Goal: Task Accomplishment & Management: Use online tool/utility

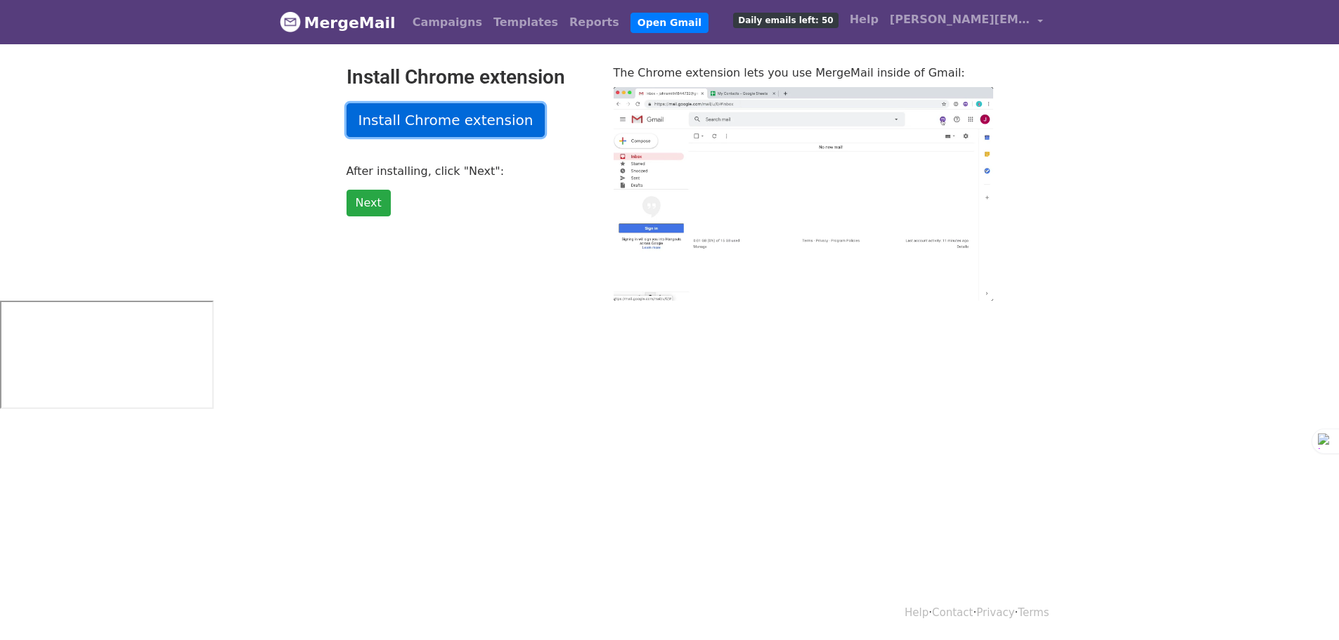
click at [442, 110] on link "Install Chrome extension" at bounding box center [445, 120] width 199 height 34
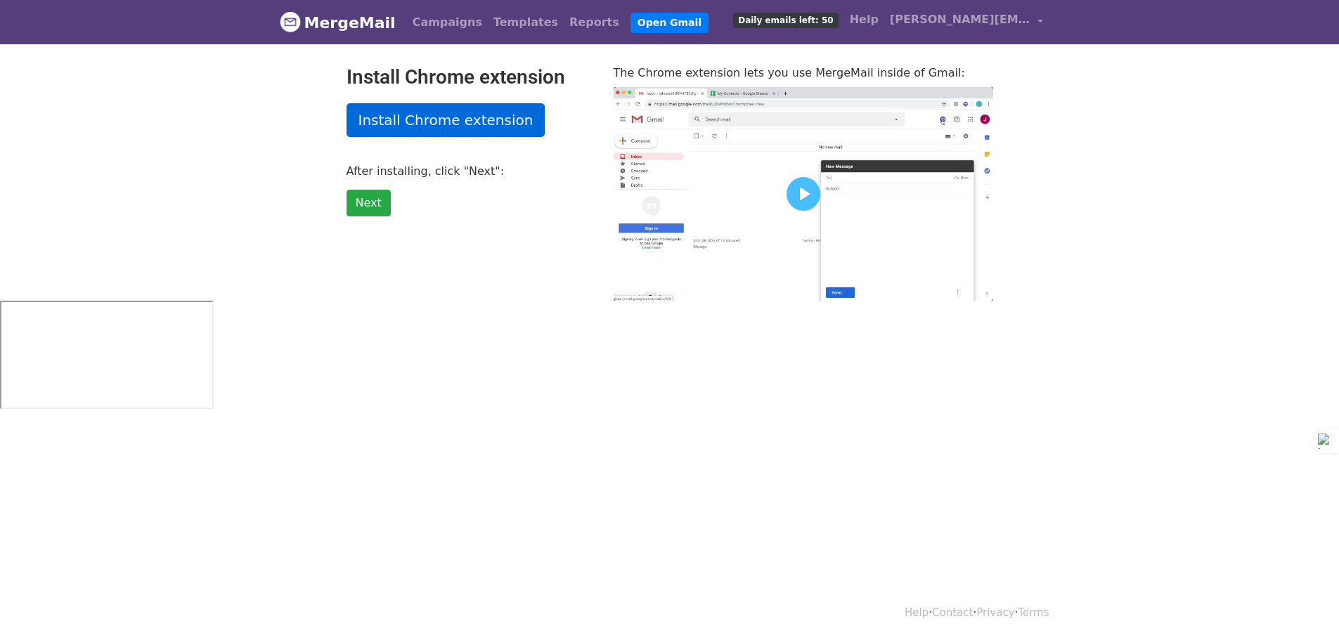
type input "41.97"
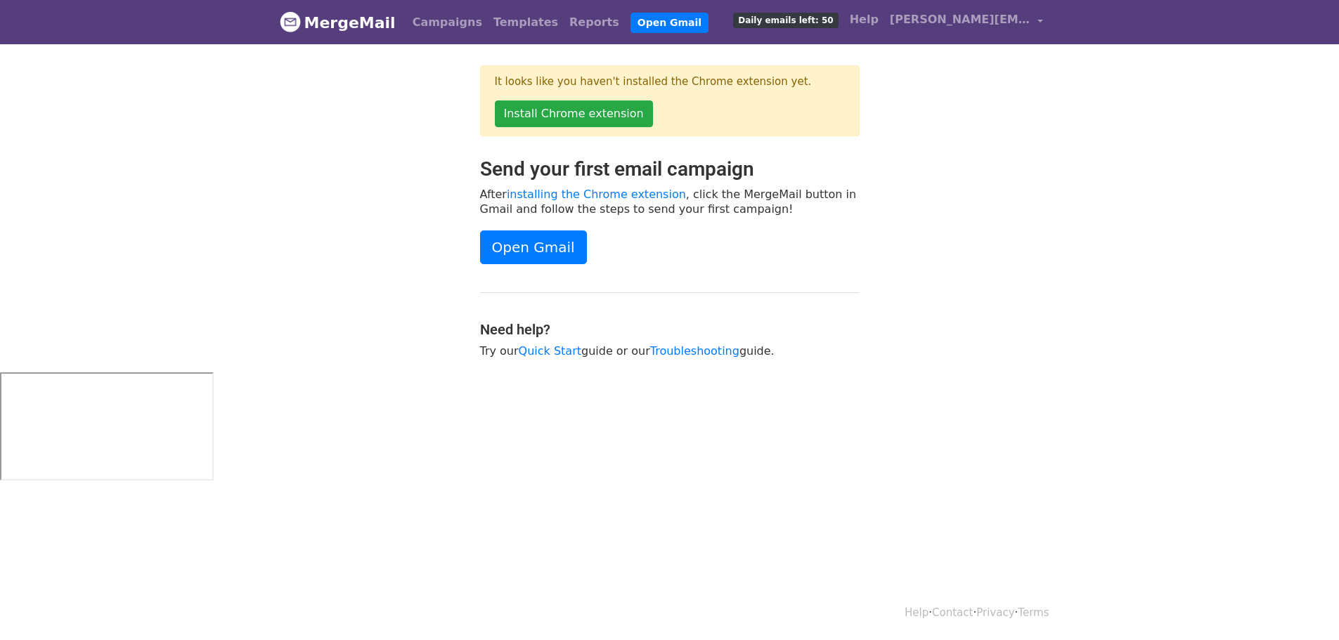
click at [1021, 305] on div "Send your first email campaign After installing the Chrome extension , click th…" at bounding box center [669, 264] width 801 height 215
click at [537, 112] on link "Install Chrome extension" at bounding box center [574, 114] width 158 height 27
click at [507, 249] on link "Open Gmail" at bounding box center [533, 248] width 107 height 34
